Goal: Task Accomplishment & Management: Complete application form

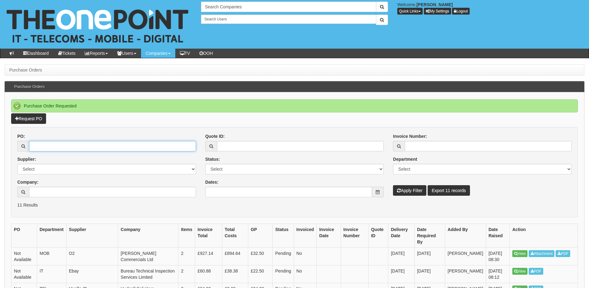
click at [61, 145] on input "PO:" at bounding box center [112, 146] width 167 height 11
paste input "19594"
type input "19594"
click at [401, 189] on button "Apply Filter" at bounding box center [409, 190] width 33 height 11
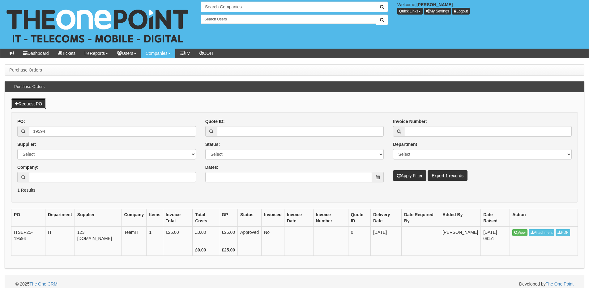
click at [38, 103] on link "Request PO" at bounding box center [28, 103] width 35 height 11
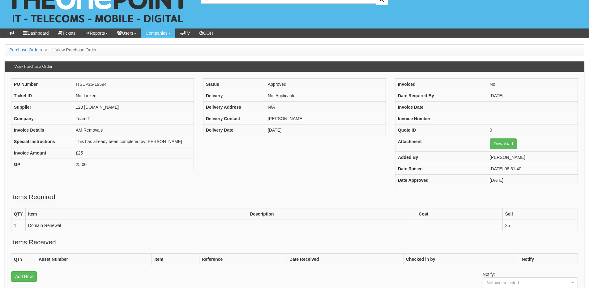
scroll to position [31, 0]
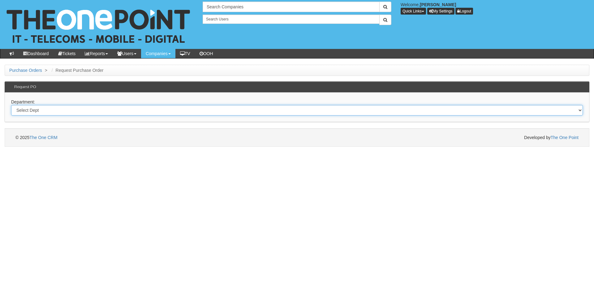
drag, startPoint x: 153, startPoint y: 110, endPoint x: 153, endPoint y: 114, distance: 4.3
click at [153, 110] on select "Select Dept Digital Internal IT Mobiles Marketing Telecoms" at bounding box center [297, 110] width 572 height 11
select select "?pipeID=&dept=IT"
click at [11, 105] on select "Select Dept Digital Internal IT Mobiles Marketing Telecoms" at bounding box center [297, 110] width 572 height 11
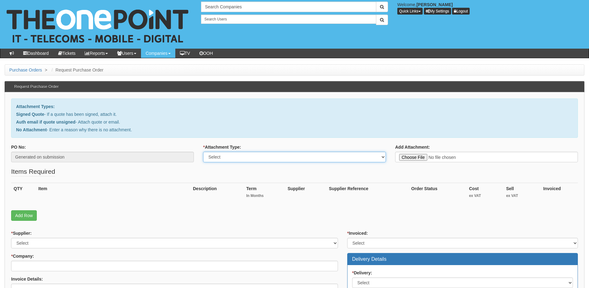
drag, startPoint x: 0, startPoint y: 0, endPoint x: 249, endPoint y: 158, distance: 294.8
click at [249, 158] on select "Select Signed Quote Auth email with quote if unsigned No Attachment" at bounding box center [294, 157] width 183 height 11
select select "Auth email if quote unsigned"
click at [203, 152] on select "Select Signed Quote Auth email with quote if unsigned No Attachment" at bounding box center [294, 157] width 183 height 11
type input "C:\fakepath\RE_ Laptop's (1).msg"
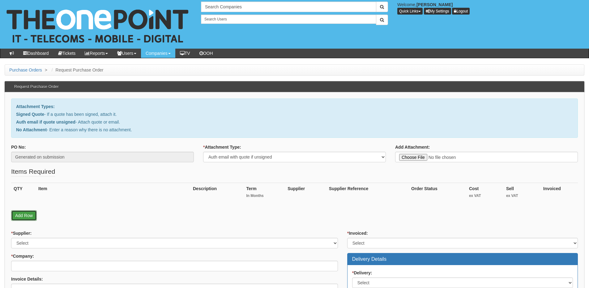
click at [21, 214] on link "Add Row" at bounding box center [24, 215] width 26 height 11
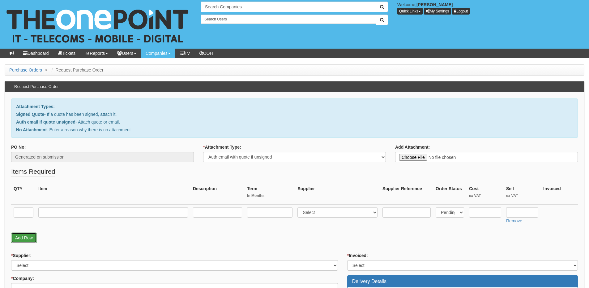
click at [25, 234] on link "Add Row" at bounding box center [24, 237] width 26 height 11
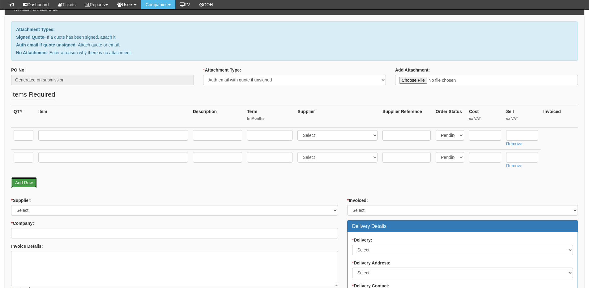
scroll to position [62, 0]
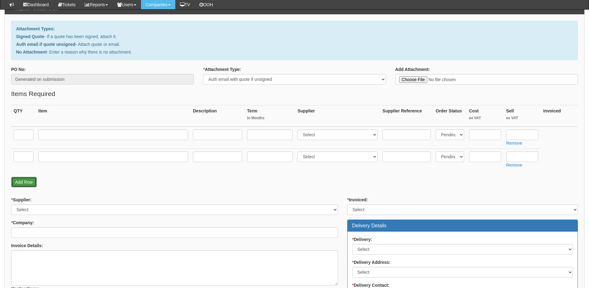
click at [26, 179] on link "Add Row" at bounding box center [24, 182] width 26 height 11
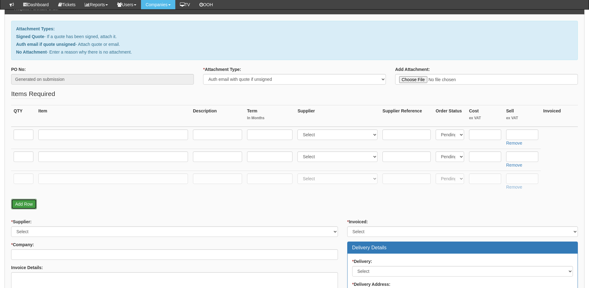
click at [26, 202] on link "Add Row" at bounding box center [24, 204] width 26 height 11
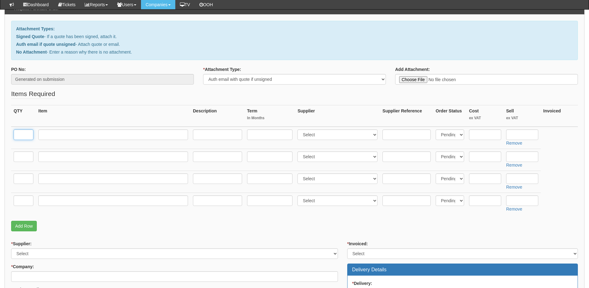
click at [22, 137] on input "text" at bounding box center [24, 134] width 20 height 11
type input "1"
click at [22, 154] on input "text" at bounding box center [24, 156] width 20 height 11
type input "1"
click at [21, 180] on input "text" at bounding box center [24, 178] width 20 height 11
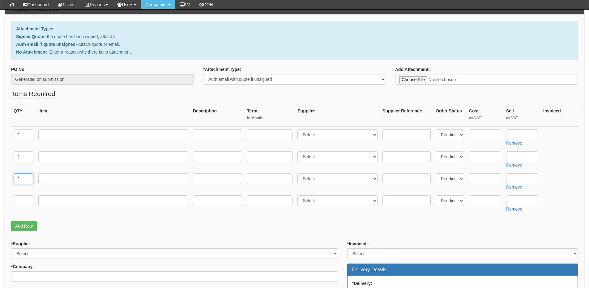
type input "1"
click at [20, 193] on td at bounding box center [23, 203] width 25 height 22
click at [20, 201] on input "text" at bounding box center [24, 200] width 20 height 11
type input "1"
click at [49, 201] on input "text" at bounding box center [113, 200] width 150 height 11
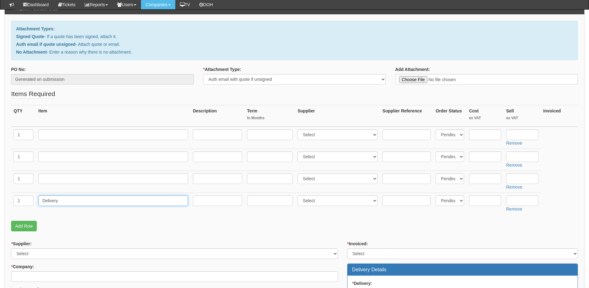
type input "Delivery"
click at [514, 204] on input "text" at bounding box center [522, 200] width 32 height 11
type input "12.50"
click at [72, 133] on input "text" at bounding box center [113, 134] width 150 height 11
click at [81, 140] on input "text" at bounding box center [113, 134] width 150 height 11
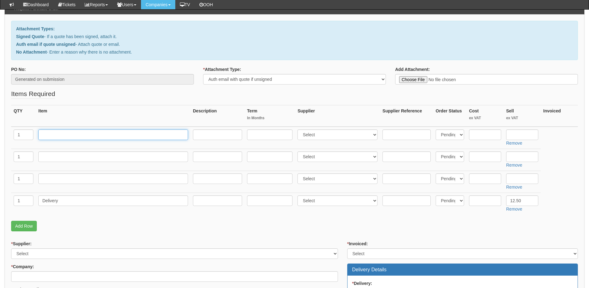
paste input "MacBook Air 15 M4"
type input "MacBook Air 15 M4"
click at [495, 135] on input "text" at bounding box center [485, 134] width 32 height 11
type input "1050.46"
click at [522, 135] on input "text" at bounding box center [522, 134] width 32 height 11
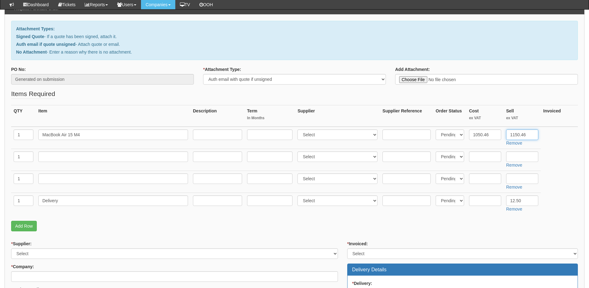
type input "1150.46"
click at [312, 132] on select "Select 123 REG.co.uk 1Password 3 4Gon AA Jones Electric Ltd Abzorb Access Group…" at bounding box center [338, 134] width 80 height 11
select select "19"
click at [299, 129] on select "Select 123 REG.co.uk 1Password 3 4Gon AA Jones Electric Ltd Abzorb Access Group…" at bounding box center [338, 134] width 80 height 11
click at [394, 136] on input "text" at bounding box center [407, 134] width 48 height 11
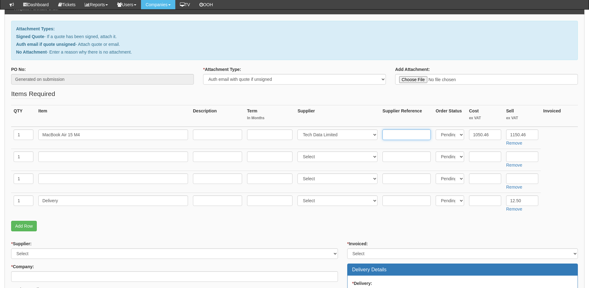
paste input "11560698"
type input "11560698"
click at [84, 177] on input "text" at bounding box center [113, 178] width 150 height 11
click at [97, 154] on input "text" at bounding box center [113, 156] width 150 height 11
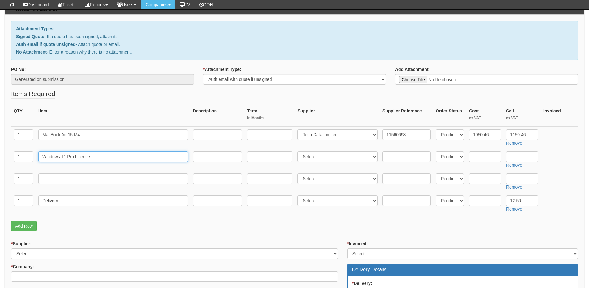
type input "Windows 11 Pro Licence"
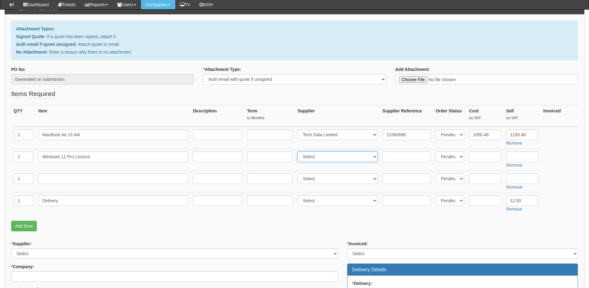
click at [311, 159] on select "Select 123 REG.co.uk 1Password 3 4Gon AA Jones Electric Ltd Abzorb Access Group…" at bounding box center [338, 156] width 80 height 11
select select "291"
click at [299, 151] on select "Select 123 REG.co.uk 1Password 3 4Gon AA Jones Electric Ltd Abzorb Access Group…" at bounding box center [338, 156] width 80 height 11
click at [512, 156] on input "text" at bounding box center [522, 156] width 32 height 11
type input "179"
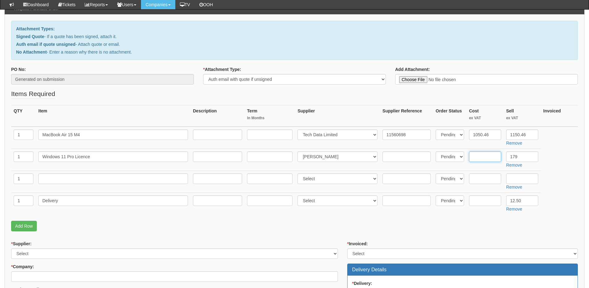
click at [477, 159] on input "text" at bounding box center [485, 156] width 32 height 11
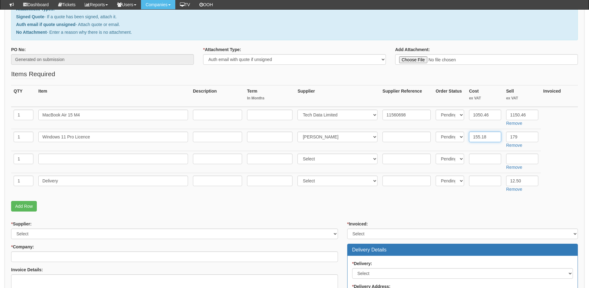
scroll to position [93, 0]
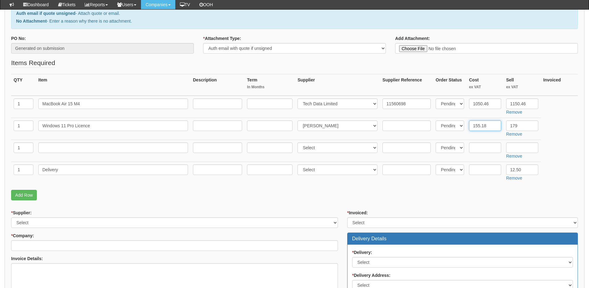
type input "155.18"
click at [126, 149] on input "text" at bounding box center [113, 147] width 150 height 11
click at [483, 149] on input "text" at bounding box center [485, 147] width 32 height 11
type input "64.99"
click at [519, 146] on input "text" at bounding box center [522, 147] width 32 height 11
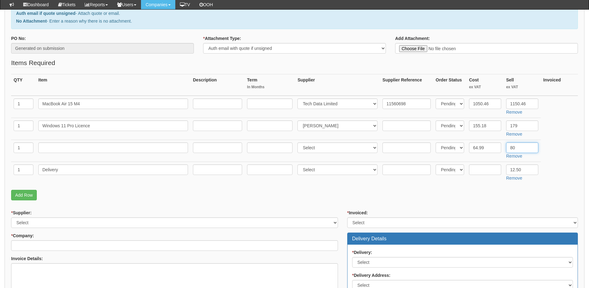
type input "80"
click at [218, 148] on input "text" at bounding box center [217, 147] width 49 height 11
paste input "[URL][DOMAIN_NAME]"
type input "[URL][DOMAIN_NAME]"
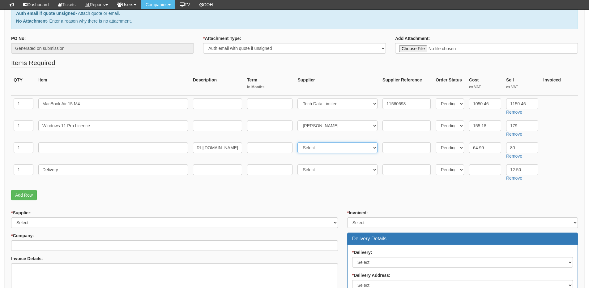
drag, startPoint x: 317, startPoint y: 150, endPoint x: 314, endPoint y: 152, distance: 3.3
click at [317, 150] on select "Select 123 REG.co.uk 1Password 3 4Gon AA Jones Electric Ltd Abzorb Access Group…" at bounding box center [338, 147] width 80 height 11
select select "124"
click at [299, 142] on select "Select 123 REG.co.uk 1Password 3 4Gon AA Jones Electric Ltd Abzorb Access Group…" at bounding box center [338, 147] width 80 height 11
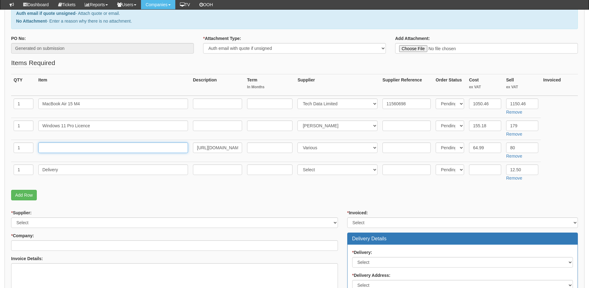
click at [98, 150] on input "text" at bounding box center [113, 147] width 150 height 11
paste input "Parallels® Desktop Pro Edition"
type input "Parallels® Desktop Pro Edition"
click at [266, 148] on input "text" at bounding box center [269, 147] width 45 height 11
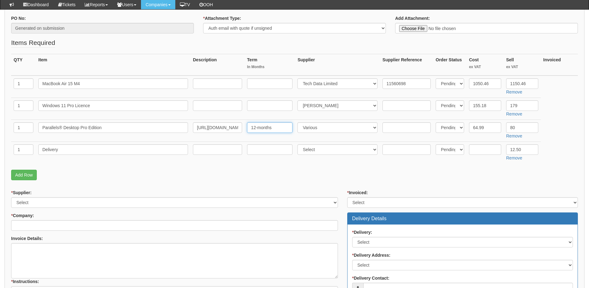
scroll to position [124, 0]
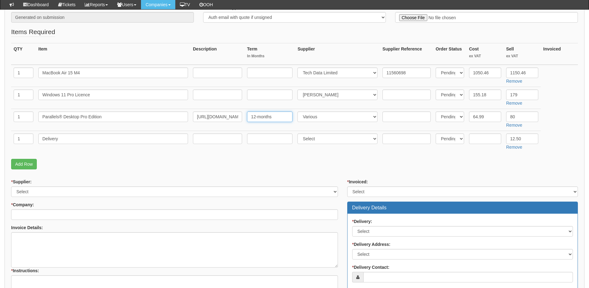
type input "12-months"
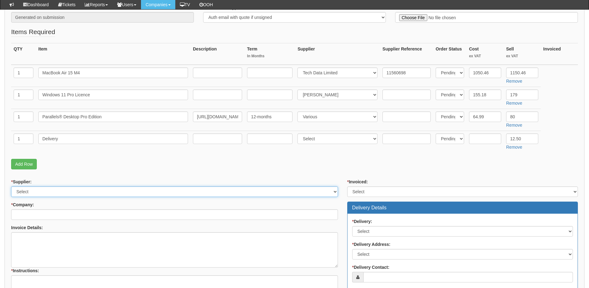
click at [79, 188] on select "Select 123 REG.co.uk 1Password 3 4Gon AA Jones Electric Ltd Abzorb Access Group…" at bounding box center [174, 191] width 327 height 11
select select "124"
click at [11, 186] on select "Select 123 REG.co.uk 1Password 3 4Gon AA Jones Electric Ltd Abzorb Access Group…" at bounding box center [174, 191] width 327 height 11
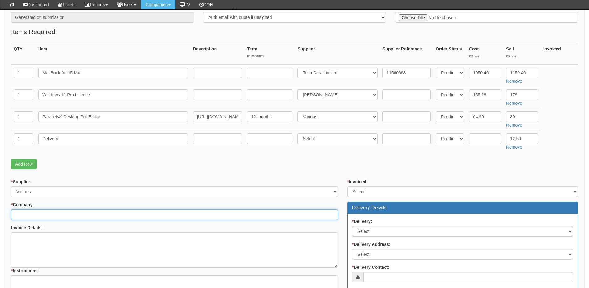
click at [69, 213] on input "* Company:" at bounding box center [174, 214] width 327 height 11
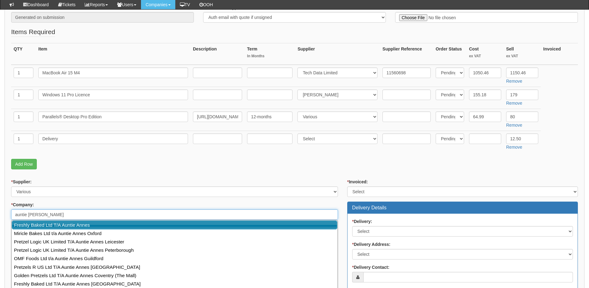
click at [60, 222] on link "Freshly Baked Ltd T/A Auntie Annes" at bounding box center [175, 224] width 326 height 9
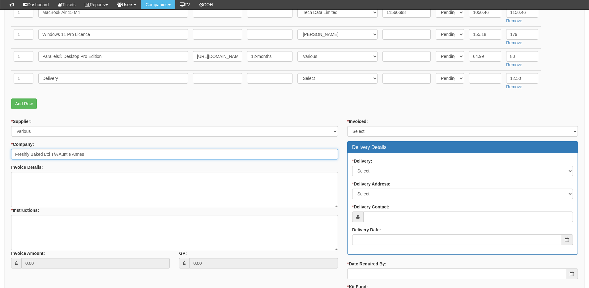
scroll to position [186, 0]
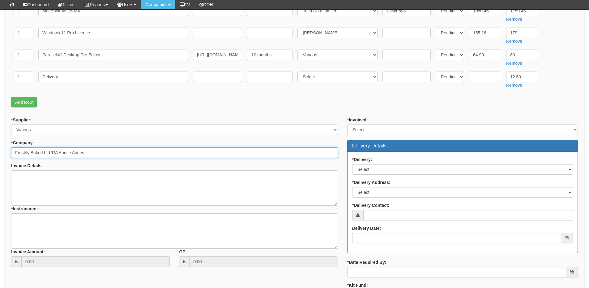
type input "Freshly Baked Ltd T/A Auntie Annes"
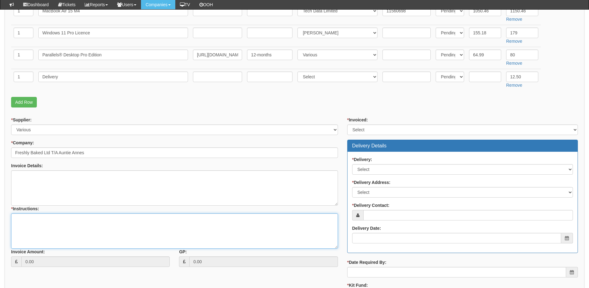
click at [65, 233] on textarea "* Instructions:" at bounding box center [174, 230] width 327 height 35
type textarea "1x new Mac for [PERSON_NAME]"
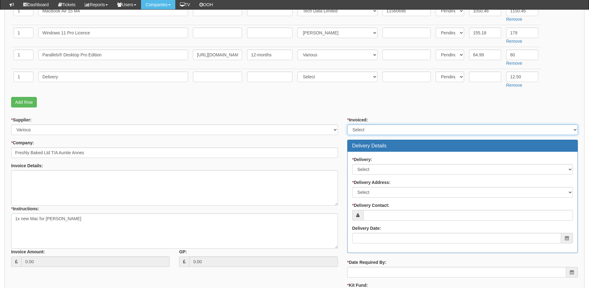
click at [371, 132] on select "Select Yes No N/A STB (part of order)" at bounding box center [462, 129] width 231 height 11
select select "2"
click at [347, 124] on select "Select Yes No N/A STB (part of order)" at bounding box center [462, 129] width 231 height 11
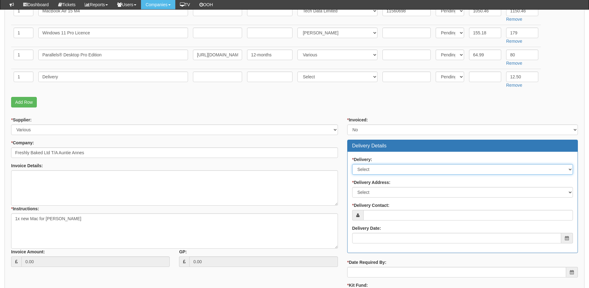
click at [373, 171] on select "Select No Not Applicable Yes" at bounding box center [462, 169] width 221 height 11
select select "1"
click at [352, 164] on select "Select No Not Applicable Yes" at bounding box center [462, 169] width 221 height 11
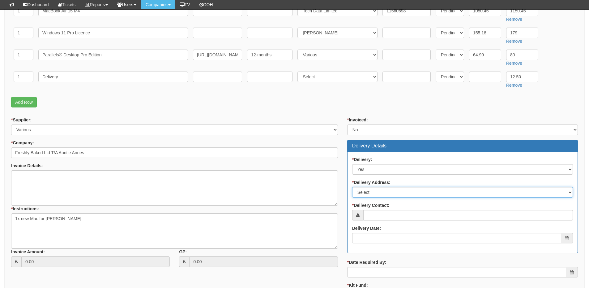
click at [375, 192] on select "Select Not Applicable Main Address - HP5 1SD Pretzel Logic UK Limited T/A Aunti…" at bounding box center [462, 192] width 221 height 11
click at [352, 187] on select "Select Not Applicable Main Address - HP5 1SD Pretzel Logic UK Limited T/A Aunti…" at bounding box center [462, 192] width 221 height 11
click at [378, 192] on select "Select Not Applicable Main Address - HP5 1SD Pretzel Logic UK Limited T/A Aunti…" at bounding box center [462, 192] width 221 height 11
select select "other"
click at [352, 187] on select "Select Not Applicable Main Address - HP5 1SD Pretzel Logic UK Limited T/A Aunti…" at bounding box center [462, 192] width 221 height 11
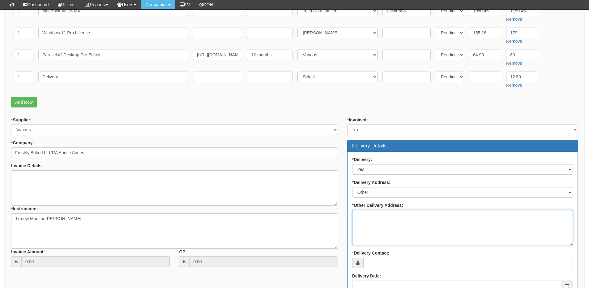
click at [363, 222] on textarea "* Other Delivery Address:" at bounding box center [462, 227] width 221 height 35
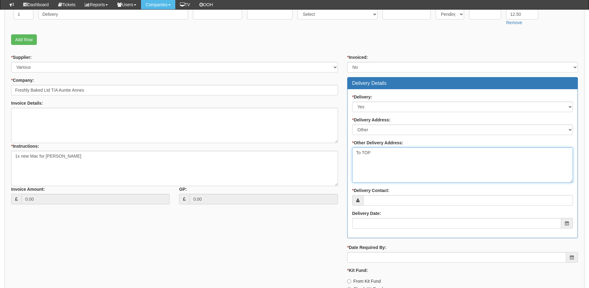
scroll to position [278, 0]
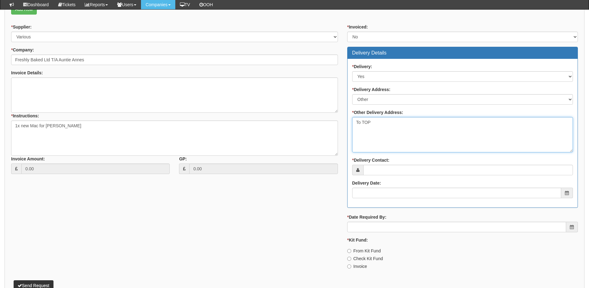
type textarea "To TOP"
click at [386, 170] on input "* Delivery Contact:" at bounding box center [469, 170] width 210 height 11
type input "[PERSON_NAME]"
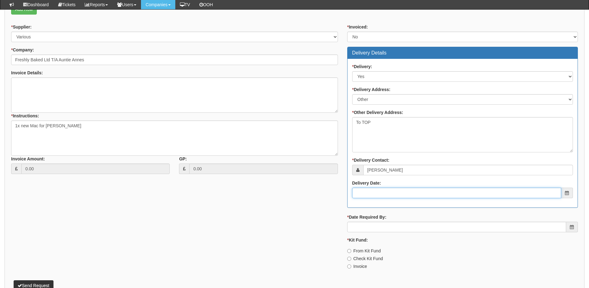
click at [390, 193] on input "Delivery Date:" at bounding box center [456, 192] width 209 height 11
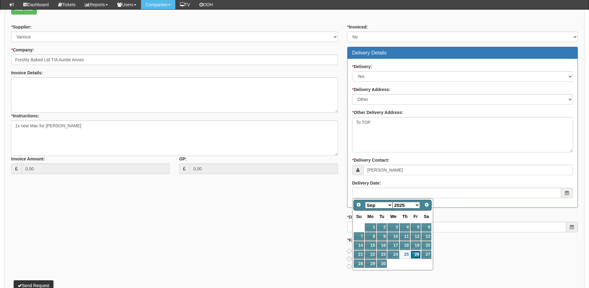
click at [416, 253] on link "26" at bounding box center [416, 254] width 10 height 8
type input "2025-09-26"
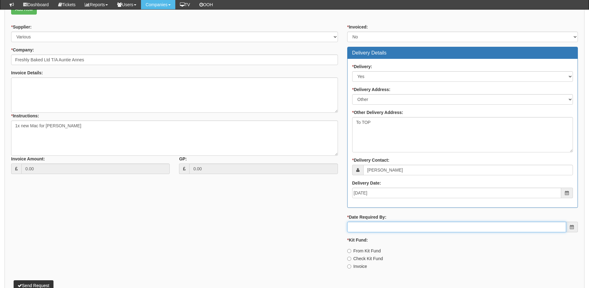
click at [414, 227] on input "* Date Required By:" at bounding box center [456, 227] width 219 height 11
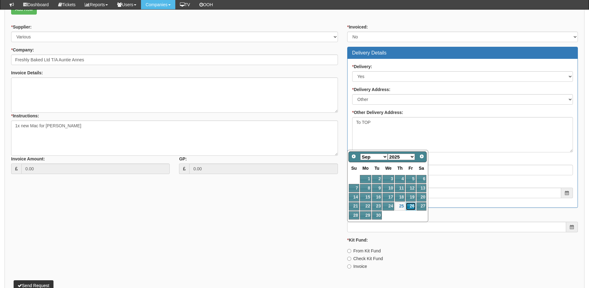
click at [416, 208] on link "26" at bounding box center [411, 206] width 10 height 8
type input "2025-09-26"
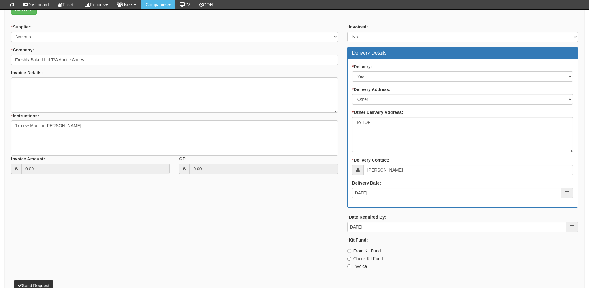
click at [364, 265] on label "Invoice" at bounding box center [357, 266] width 20 height 6
click at [351, 265] on input "Invoice" at bounding box center [349, 266] width 4 height 4
radio input "true"
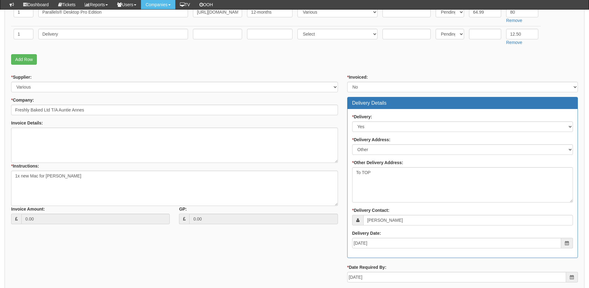
scroll to position [285, 0]
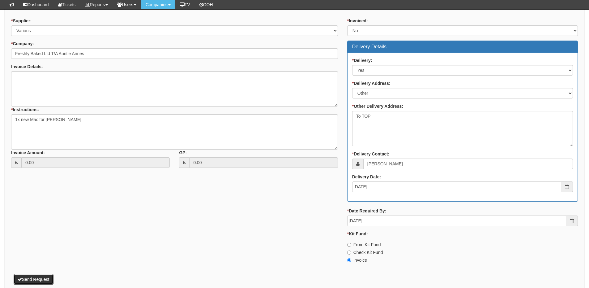
click at [39, 275] on button "Send Request" at bounding box center [34, 279] width 40 height 11
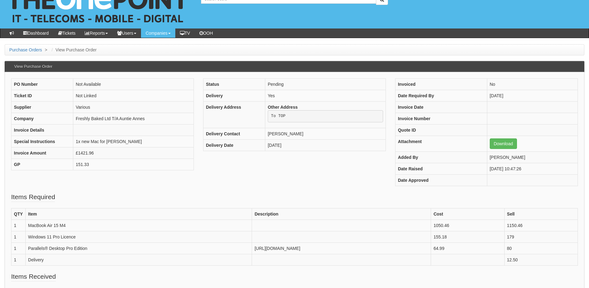
scroll to position [31, 0]
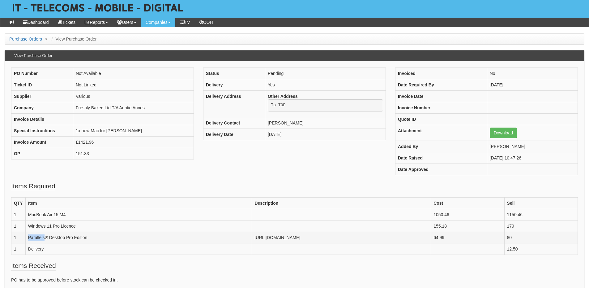
drag, startPoint x: 28, startPoint y: 249, endPoint x: 45, endPoint y: 250, distance: 17.6
click at [45, 243] on td "Parallels® Desktop Pro Edition" at bounding box center [138, 236] width 227 height 11
copy td "Parallels"
